Goal: Task Accomplishment & Management: Manage account settings

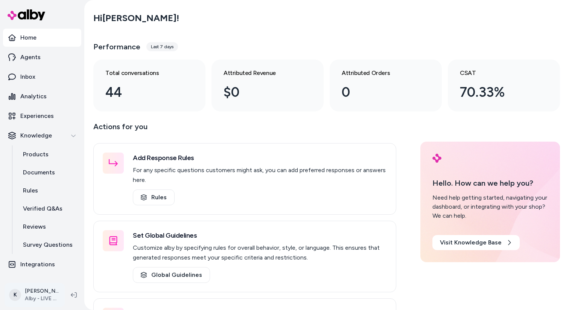
click at [48, 292] on html "Home Agents Inbox Analytics Experiences Knowledge Products Documents Rules Veri…" at bounding box center [284, 155] width 569 height 310
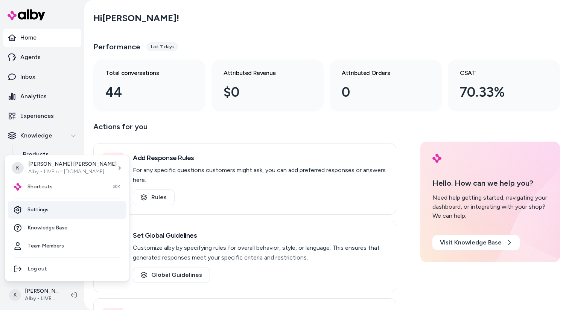
click at [57, 205] on link "Settings" at bounding box center [67, 210] width 119 height 18
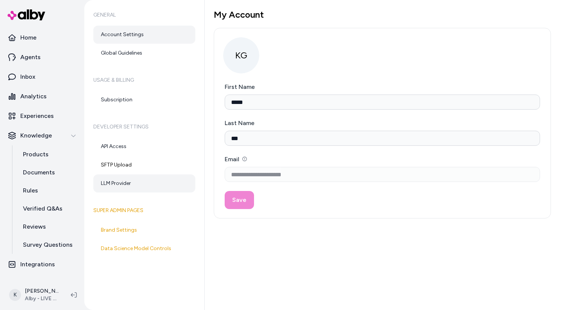
click at [140, 183] on link "LLM Provider" at bounding box center [144, 183] width 102 height 18
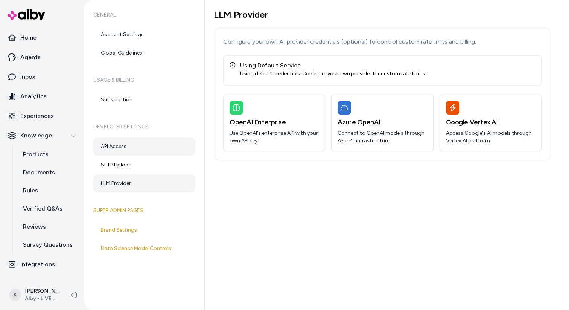
click at [152, 153] on link "API Access" at bounding box center [144, 146] width 102 height 18
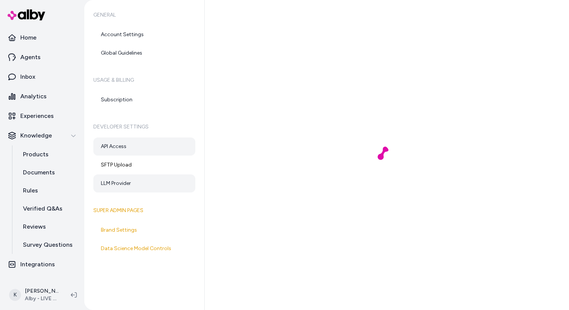
click at [149, 181] on link "LLM Provider" at bounding box center [144, 183] width 102 height 18
